Goal: Find contact information: Find contact information

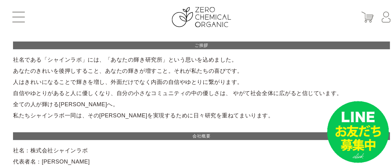
click at [20, 23] on header "はじめての方へ 商品一覧 定期お届けコース ショッピングガイド よくあるご質問 お問い合わせ 会員登録 マイページ カート ログイン パスワード発行" at bounding box center [201, 17] width 403 height 34
click at [20, 13] on button at bounding box center [18, 17] width 12 height 11
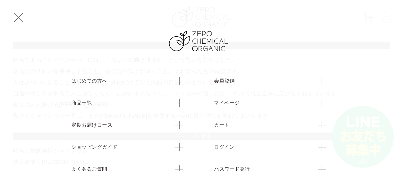
click at [19, 19] on button at bounding box center [18, 17] width 12 height 11
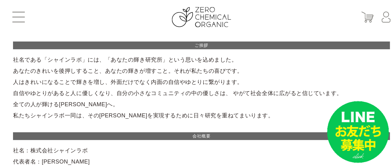
click at [20, 15] on button at bounding box center [18, 17] width 12 height 11
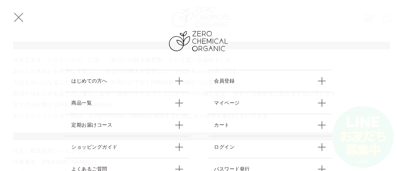
click at [17, 19] on span at bounding box center [18, 17] width 9 height 9
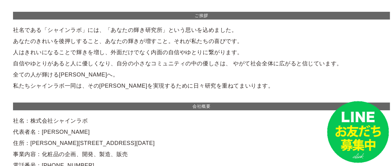
scroll to position [62, 0]
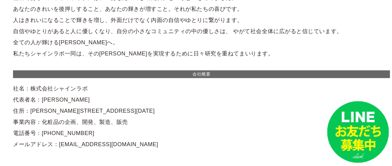
drag, startPoint x: 85, startPoint y: 88, endPoint x: 30, endPoint y: 89, distance: 55.5
click at [30, 89] on div "ご挨拶 社名である「シャインラボ」には、「あなたの輝き研究所」という思いを込めました。 あなたのきれいを後押しすること、あなたの輝きが増すこと。それが私たちの…" at bounding box center [201, 65] width 377 height 170
copy div "株式会社シャインラボ"
drag, startPoint x: 71, startPoint y: 103, endPoint x: 39, endPoint y: 101, distance: 31.3
click at [39, 101] on div "ご挨拶 社名である「シャインラボ」には、「あなたの輝き研究所」という思いを込めました。 あなたのきれいを後押しすること、あなたの輝きが増すこと。それが私たちの…" at bounding box center [201, 65] width 377 height 170
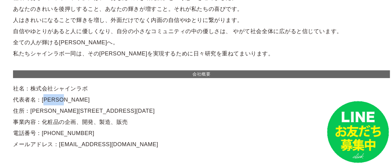
copy div "岸根　輝明"
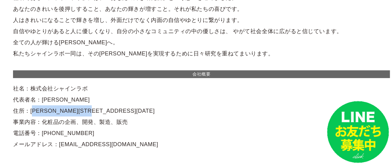
drag, startPoint x: 111, startPoint y: 105, endPoint x: 29, endPoint y: 112, distance: 82.0
click at [29, 112] on div "ご挨拶 社名である「シャインラボ」には、「あなたの輝き研究所」という思いを込めました。 あなたのきれいを後押しすること、あなたの輝きが増すこと。それが私たちの…" at bounding box center [201, 65] width 377 height 170
copy div "東京都江戸川区一之江4-6-20"
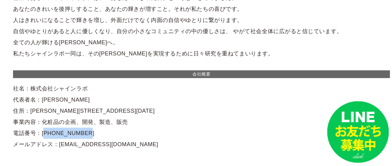
drag, startPoint x: 75, startPoint y: 131, endPoint x: 39, endPoint y: 134, distance: 35.7
click at [39, 134] on div "ご挨拶 社名である「シャインラボ」には、「あなたの輝き研究所」という思いを込めました。 あなたのきれいを後押しすること、あなたの輝きが増すこと。それが私たちの…" at bounding box center [201, 65] width 377 height 170
copy div "03-5678-9870"
click at [112, 122] on div "ご挨拶 社名である「シャインラボ」には、「あなたの輝き研究所」という思いを込めました。 あなたのきれいを後押しすること、あなたの輝きが増すこと。それが私たちの…" at bounding box center [201, 65] width 377 height 170
drag, startPoint x: 123, startPoint y: 119, endPoint x: 41, endPoint y: 121, distance: 82.1
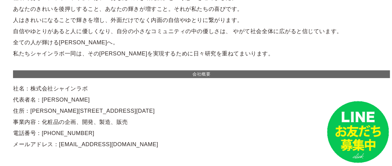
click at [41, 121] on div "ご挨拶 社名である「シャインラボ」には、「あなたの輝き研究所」という思いを込めました。 あなたのきれいを後押しすること、あなたの輝きが増すこと。それが私たちの…" at bounding box center [201, 65] width 377 height 170
copy div "化粧品の企画、開発、製造、販売"
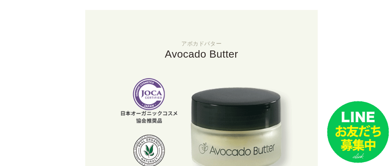
scroll to position [217, 0]
